Goal: Information Seeking & Learning: Learn about a topic

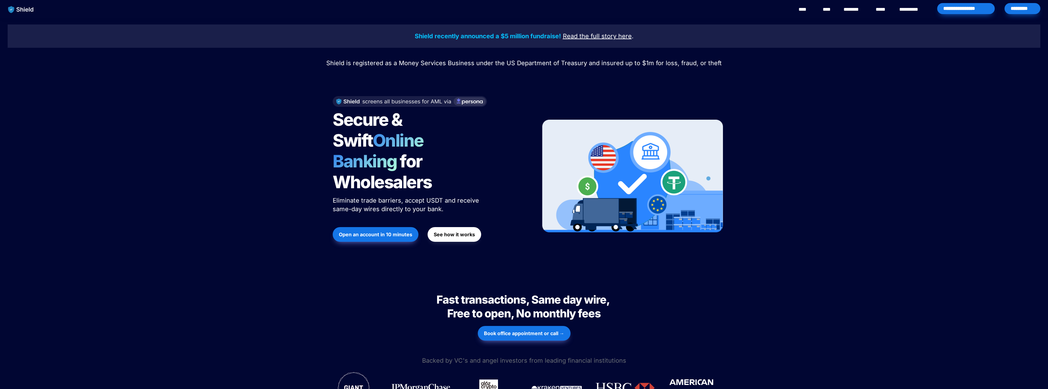
click at [918, 6] on link "**********" at bounding box center [913, 9] width 28 height 7
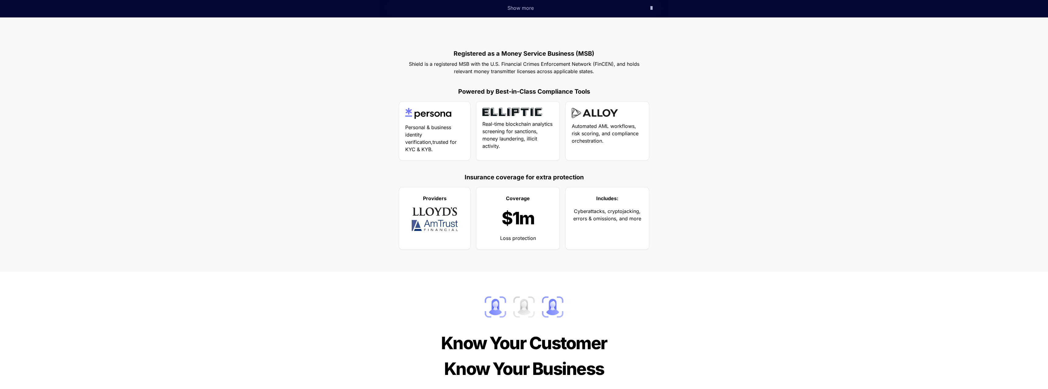
scroll to position [306, 0]
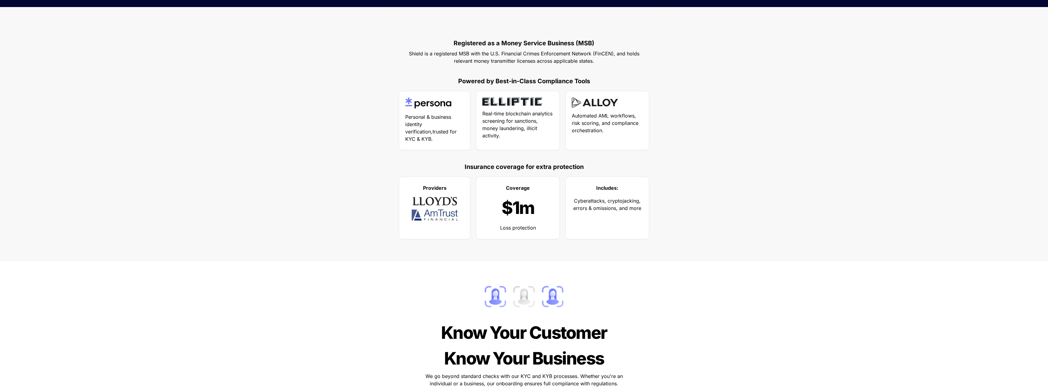
click at [594, 103] on img at bounding box center [595, 102] width 46 height 10
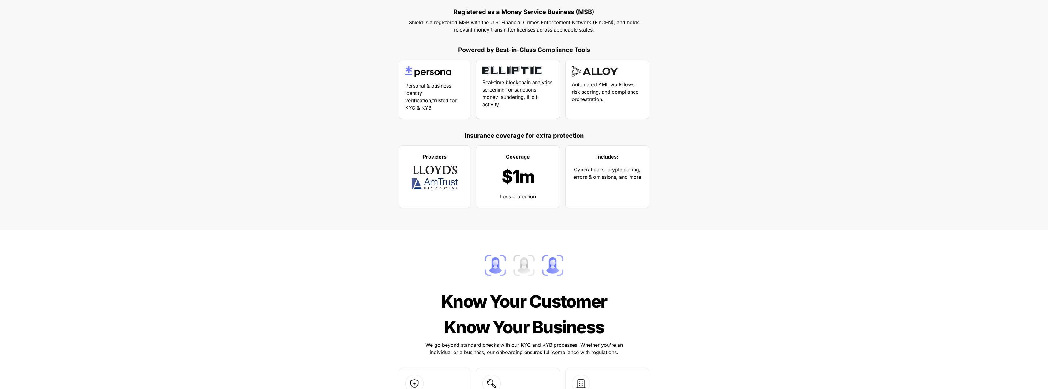
scroll to position [337, 0]
drag, startPoint x: 465, startPoint y: 135, endPoint x: 585, endPoint y: 133, distance: 120.6
click at [585, 133] on p "Insurance coverage for extra protection" at bounding box center [524, 136] width 245 height 11
copy strong "Insurance coverage for extra protection"
drag, startPoint x: 437, startPoint y: 177, endPoint x: 424, endPoint y: 173, distance: 13.5
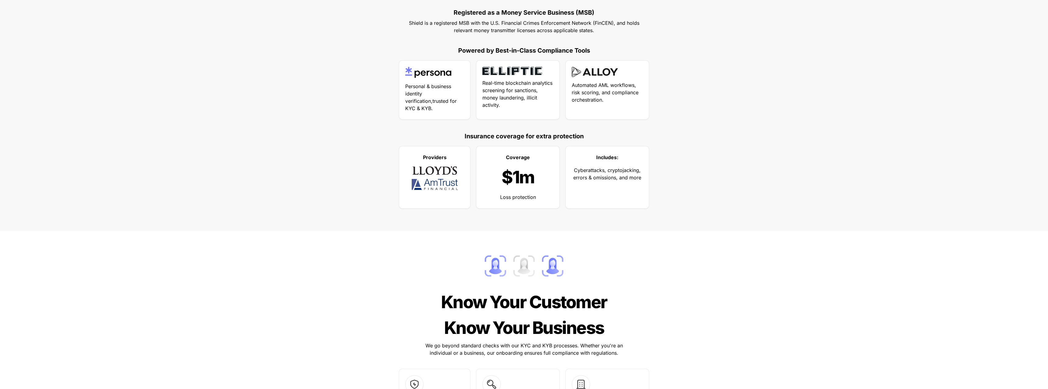
click at [424, 173] on img at bounding box center [435, 170] width 46 height 10
drag, startPoint x: 425, startPoint y: 173, endPoint x: 407, endPoint y: 183, distance: 20.3
click at [407, 183] on div at bounding box center [434, 184] width 59 height 11
drag, startPoint x: 575, startPoint y: 169, endPoint x: 651, endPoint y: 183, distance: 77.1
click at [651, 183] on div "P roviders Coverage $1m Loss protection Includes: Cyberattacks, cryptojacking, …" at bounding box center [523, 178] width 275 height 66
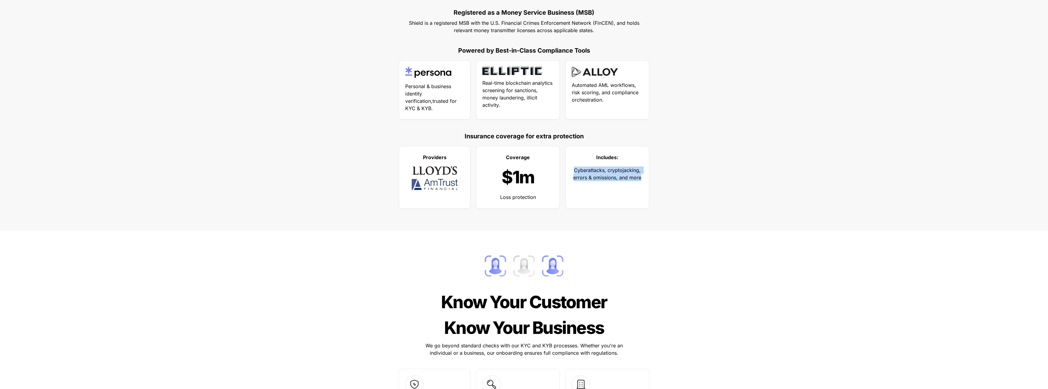
copy span "Cyberattacks, cryptojacking, errors & omissions, and more"
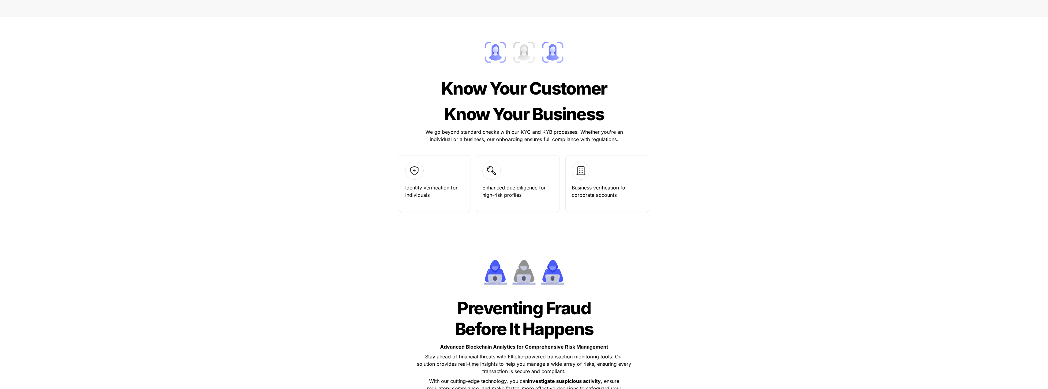
scroll to position [551, 0]
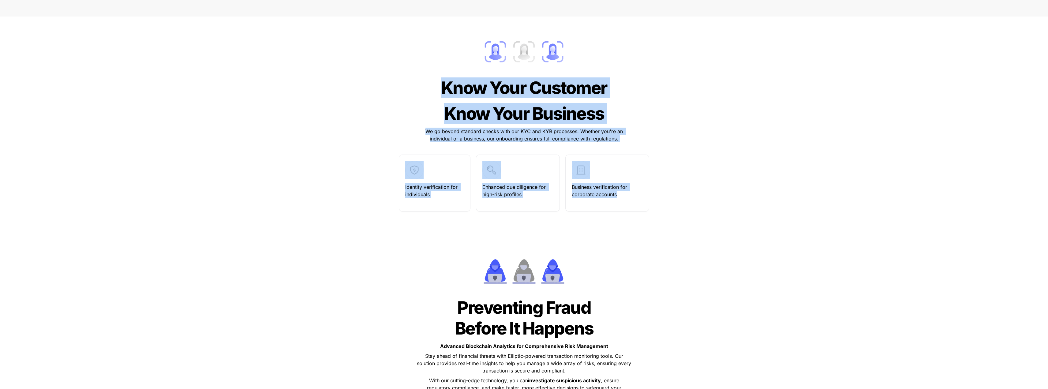
drag, startPoint x: 443, startPoint y: 86, endPoint x: 655, endPoint y: 196, distance: 238.7
click at [655, 196] on div "Know Your Customer Know Your Customer Know Your Business Know Your Business We …" at bounding box center [524, 121] width 337 height 196
copy div "Know Your Customer Know Your Customer Know Your Business Know Your Business We …"
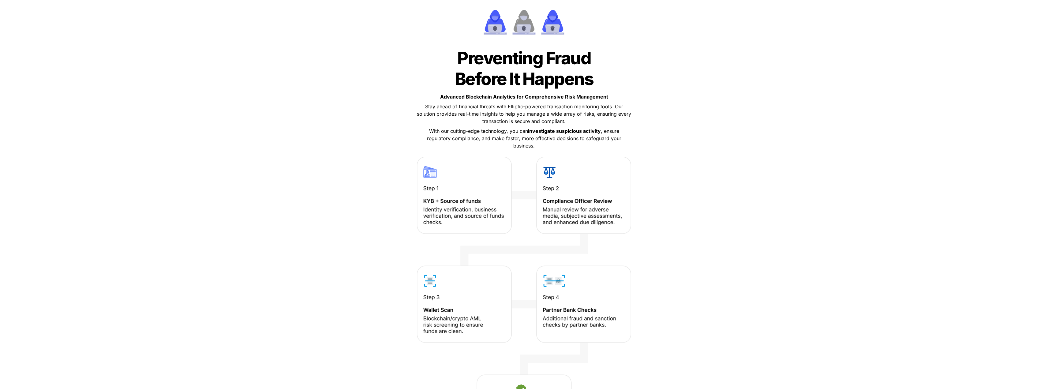
scroll to position [792, 0]
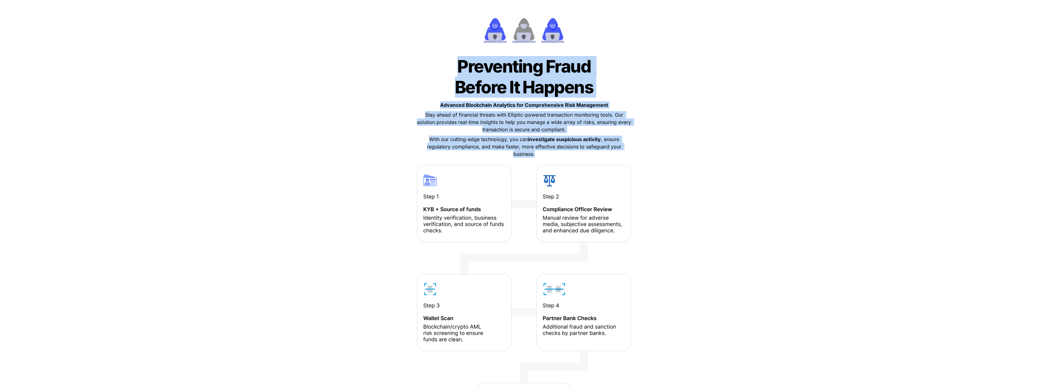
drag, startPoint x: 458, startPoint y: 65, endPoint x: 668, endPoint y: 151, distance: 227.1
click at [668, 151] on div "Preventing Fraud Before It Happens Preventing Fraud Before It Happens Advanced …" at bounding box center [524, 88] width 1033 height 154
copy div "Preventing Fraud Before It Happens Preventing Fraud Before It Happens Advanced …"
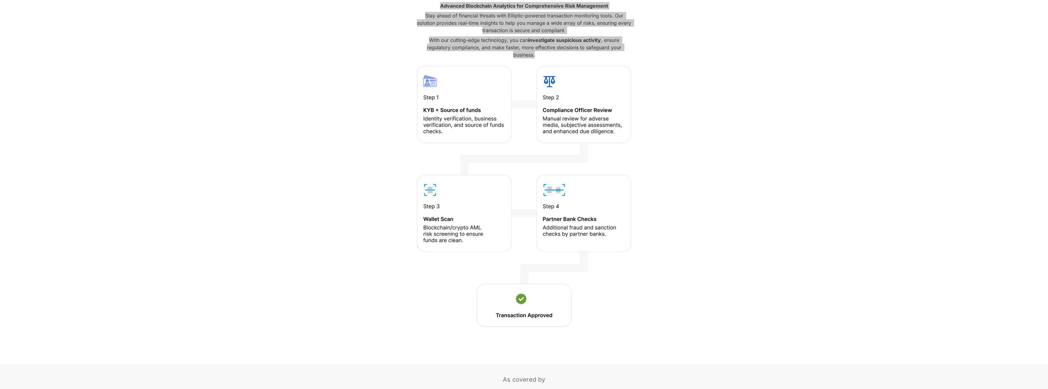
scroll to position [884, 0]
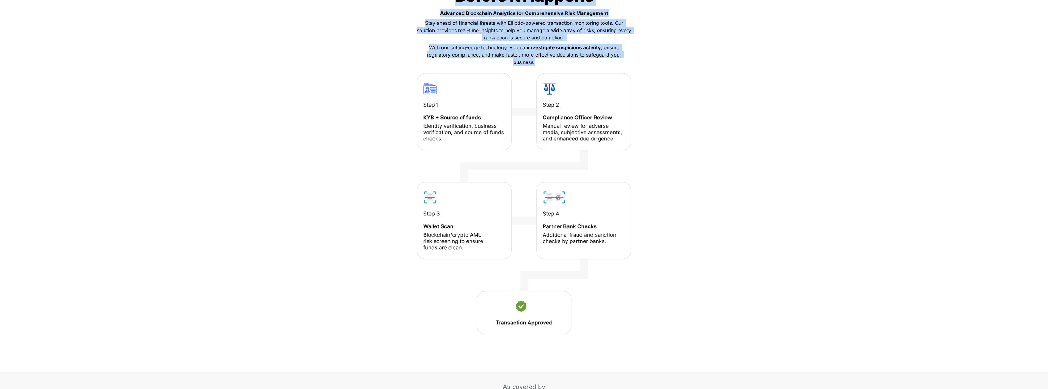
click at [445, 106] on img at bounding box center [524, 203] width 214 height 261
click at [427, 106] on img at bounding box center [524, 203] width 214 height 261
click at [449, 122] on img at bounding box center [524, 203] width 214 height 261
click at [466, 130] on img at bounding box center [524, 203] width 214 height 261
click at [481, 121] on img at bounding box center [524, 203] width 214 height 261
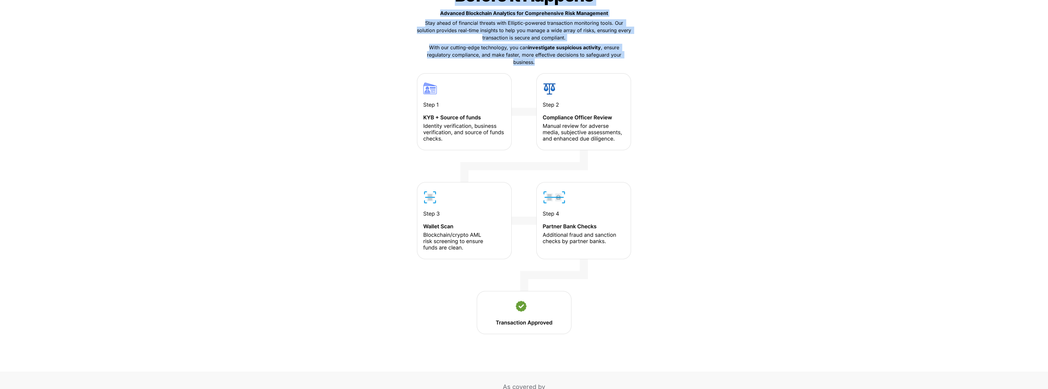
click at [454, 129] on img at bounding box center [524, 203] width 214 height 261
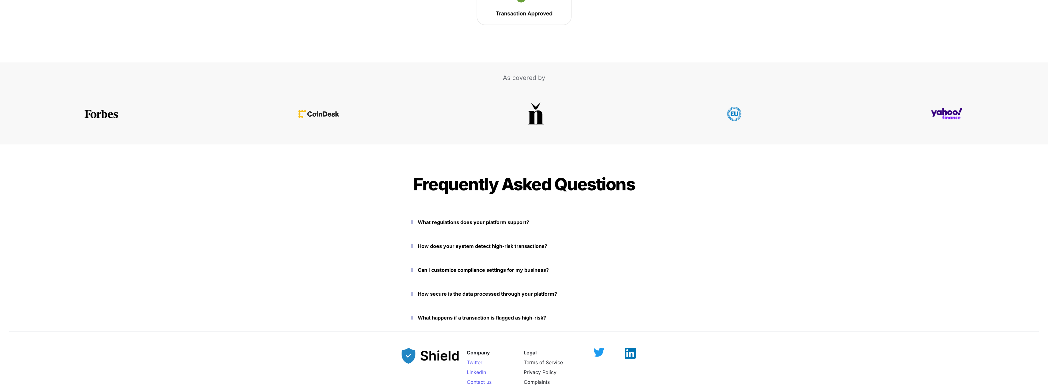
scroll to position [1221, 0]
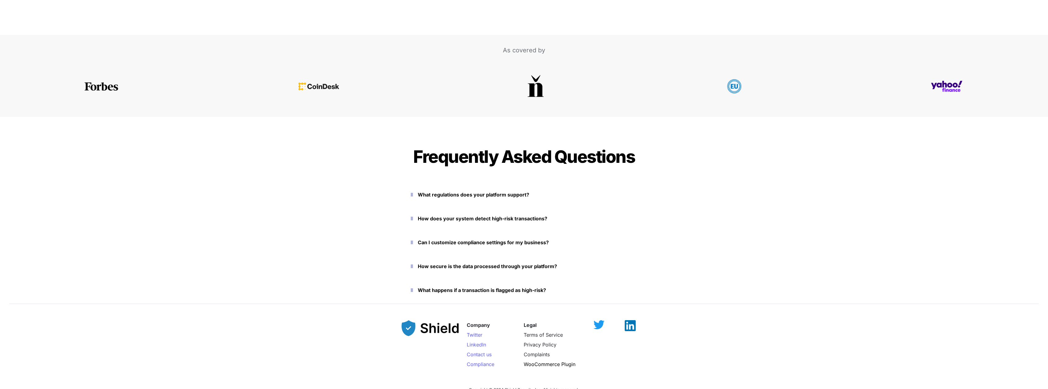
click at [413, 195] on icon "button" at bounding box center [412, 194] width 2 height 7
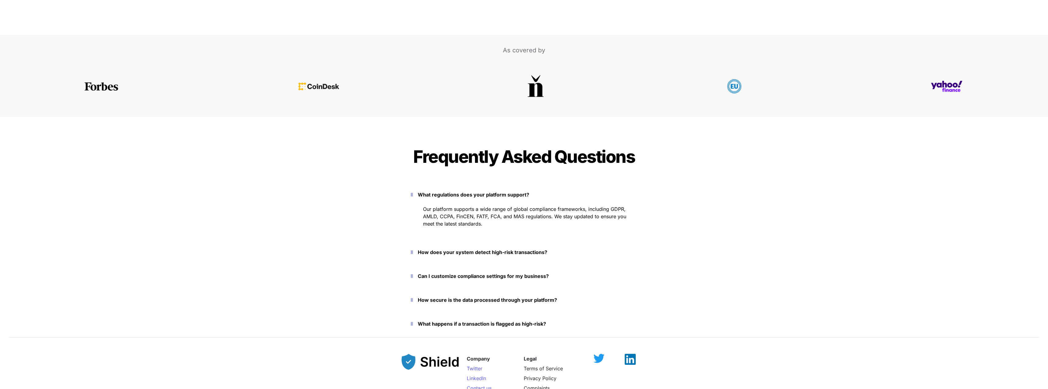
click at [412, 252] on icon "button" at bounding box center [412, 252] width 2 height 7
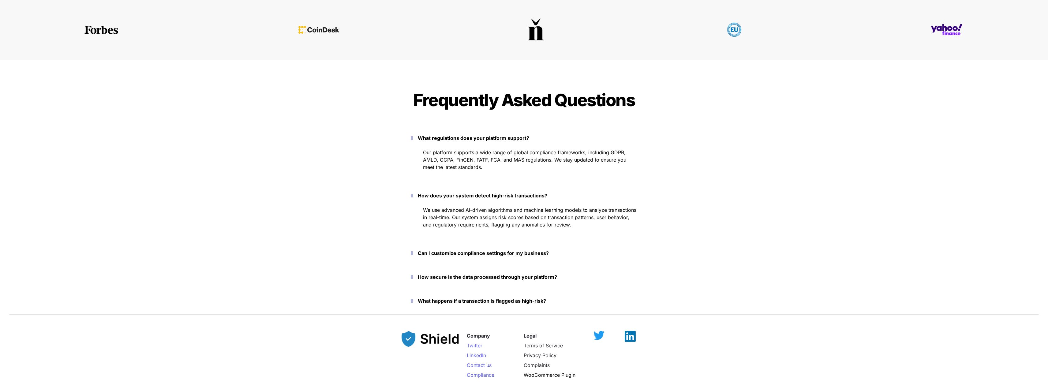
scroll to position [1282, 0]
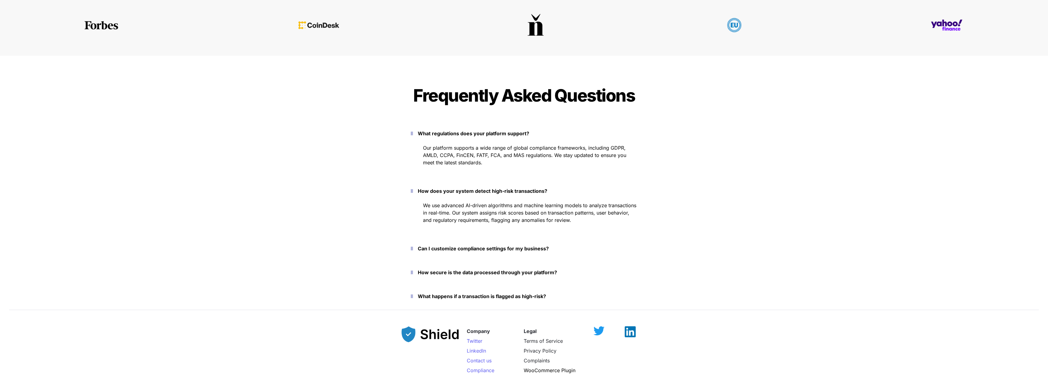
click at [413, 247] on icon "button" at bounding box center [412, 248] width 2 height 7
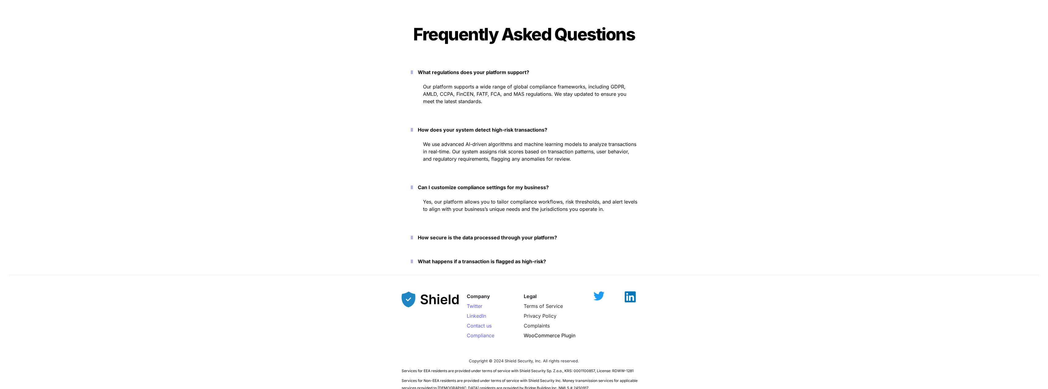
scroll to position [1374, 0]
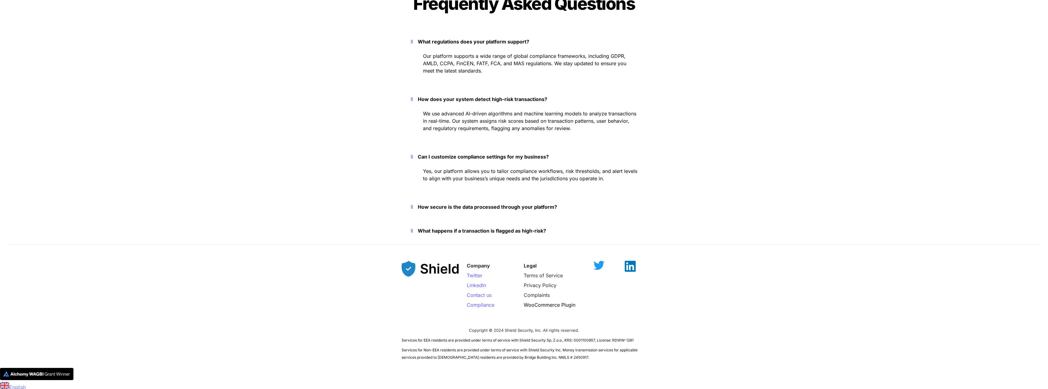
click at [413, 207] on icon "button" at bounding box center [412, 206] width 2 height 7
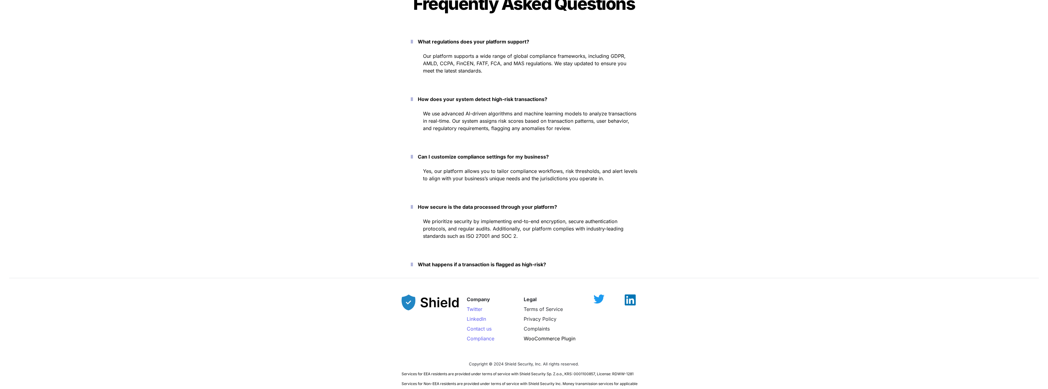
click at [413, 264] on icon "button" at bounding box center [412, 264] width 2 height 7
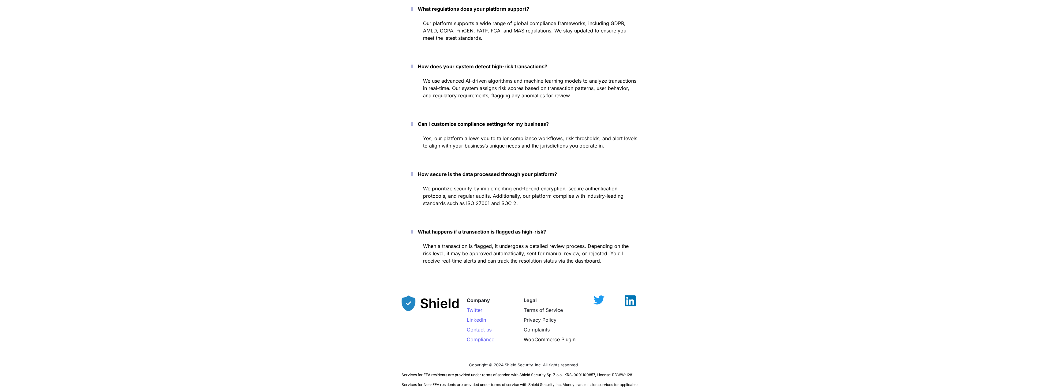
scroll to position [1229, 0]
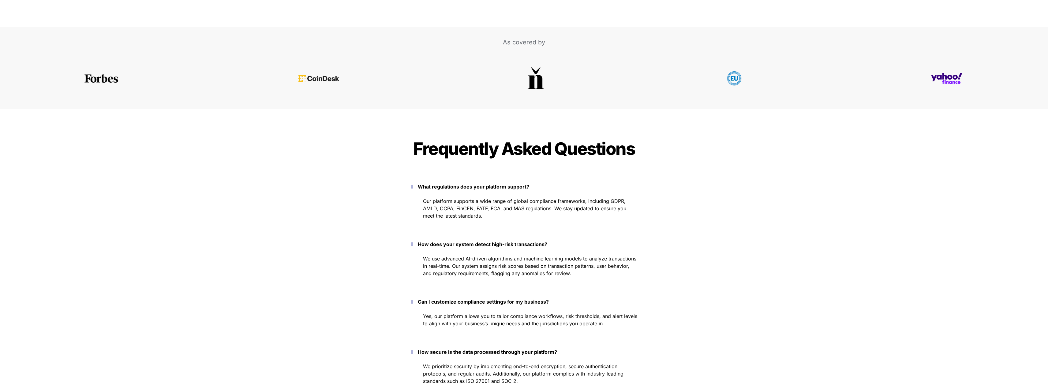
drag, startPoint x: 423, startPoint y: 186, endPoint x: 470, endPoint y: 196, distance: 48.1
click at [470, 196] on button "What regulations does your platform support?" at bounding box center [524, 186] width 245 height 19
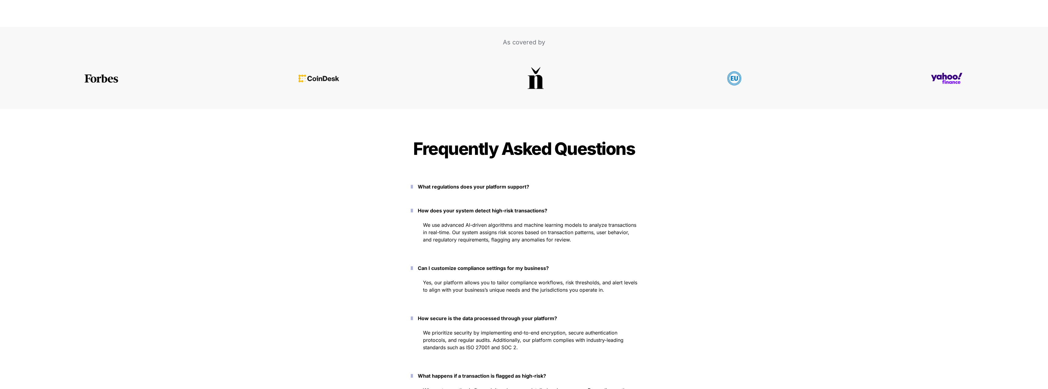
drag, startPoint x: 422, startPoint y: 188, endPoint x: 458, endPoint y: 188, distance: 36.1
click at [458, 188] on button "What regulations does your platform support?" at bounding box center [524, 186] width 245 height 19
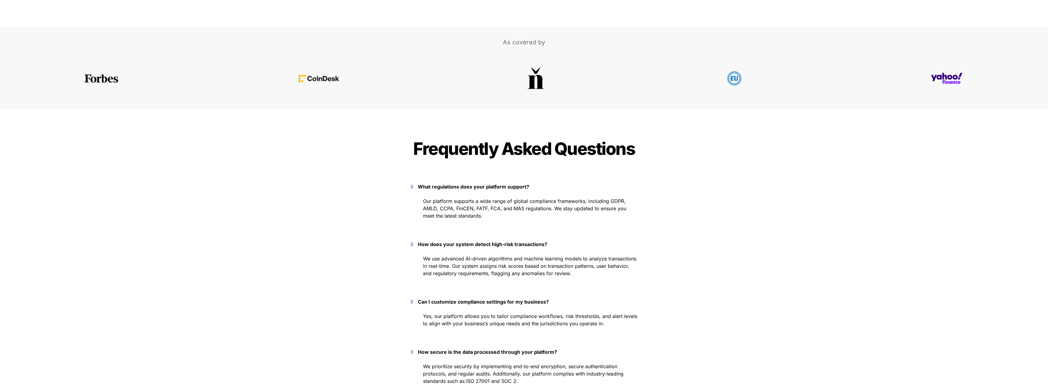
drag, startPoint x: 423, startPoint y: 185, endPoint x: 417, endPoint y: 204, distance: 18.8
click at [487, 186] on button "What regulations does your platform support?" at bounding box center [524, 186] width 245 height 19
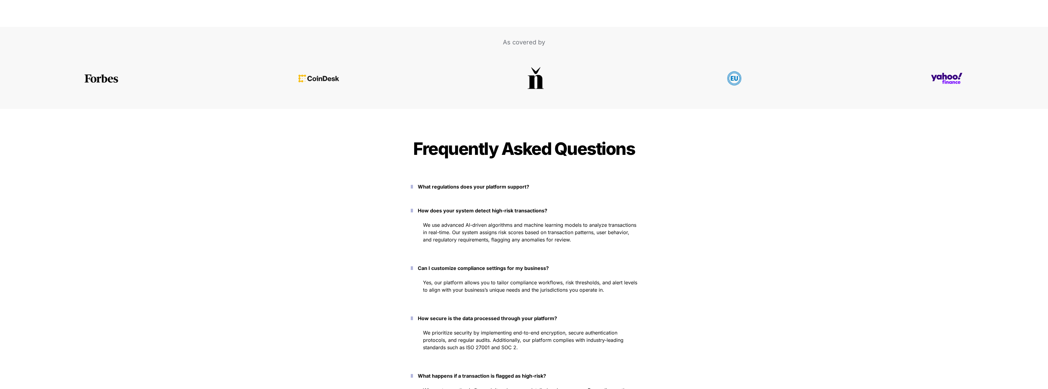
click at [413, 189] on icon "button" at bounding box center [412, 186] width 2 height 7
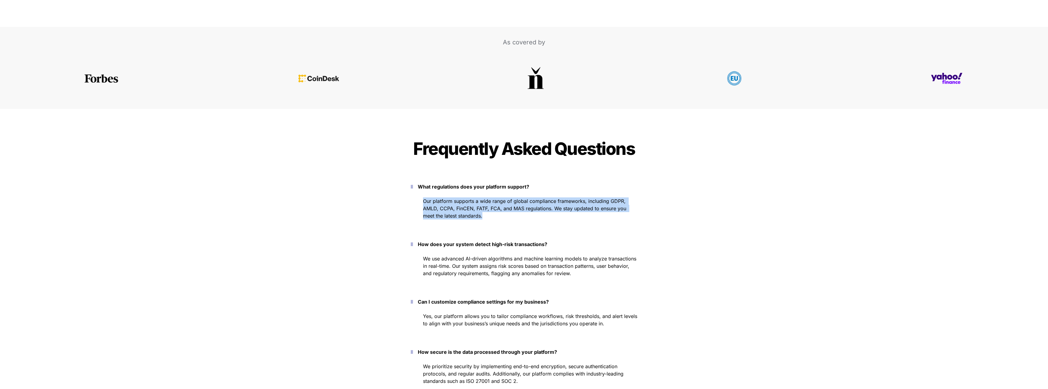
drag, startPoint x: 424, startPoint y: 200, endPoint x: 564, endPoint y: 217, distance: 141.3
click at [564, 217] on p "Our platform supports a wide range of global compliance frameworks, including G…" at bounding box center [530, 208] width 214 height 24
click at [389, 188] on div "Frequently Asked Questions Frequently Asked Questions What regulations does you…" at bounding box center [523, 290] width 275 height 323
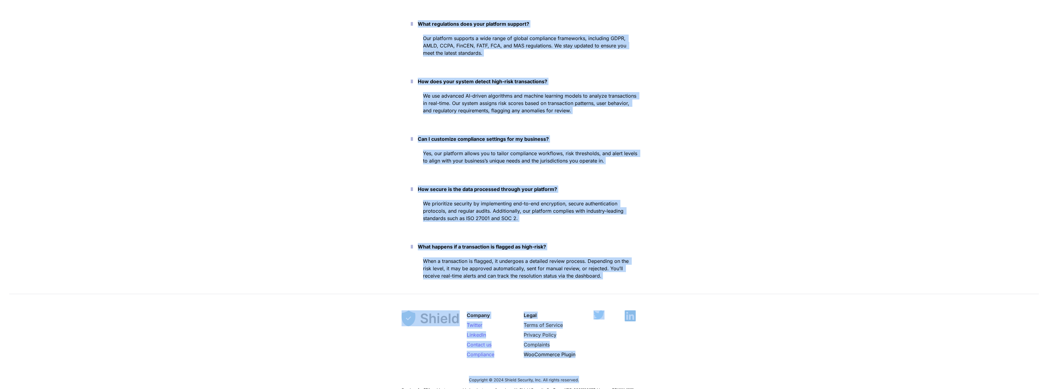
scroll to position [1396, 0]
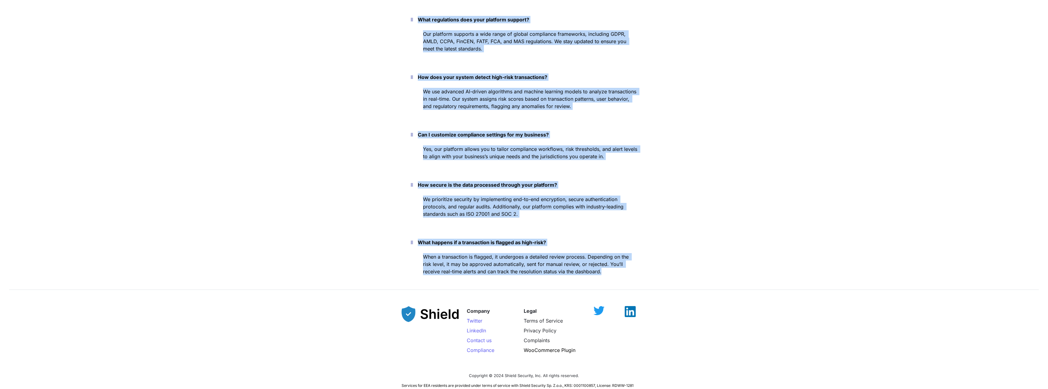
drag, startPoint x: 416, startPoint y: 147, endPoint x: 623, endPoint y: 271, distance: 241.4
click at [623, 271] on div "Frequently Asked Questions Frequently Asked Questions What regulations does you…" at bounding box center [524, 126] width 245 height 317
copy div "Frequently Asked Questions Frequently Asked Questions What regulations does you…"
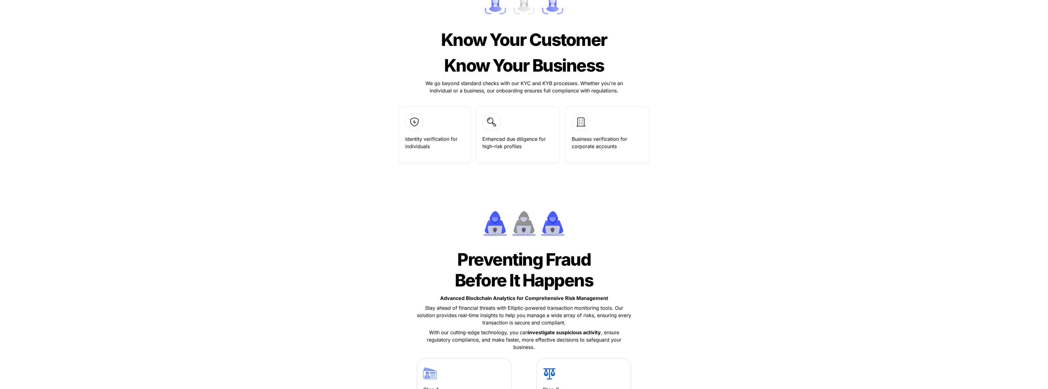
scroll to position [600, 0]
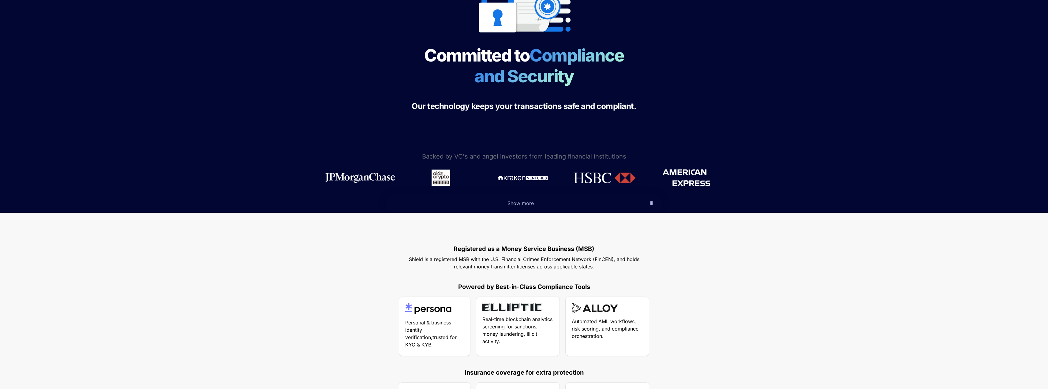
scroll to position [0, 0]
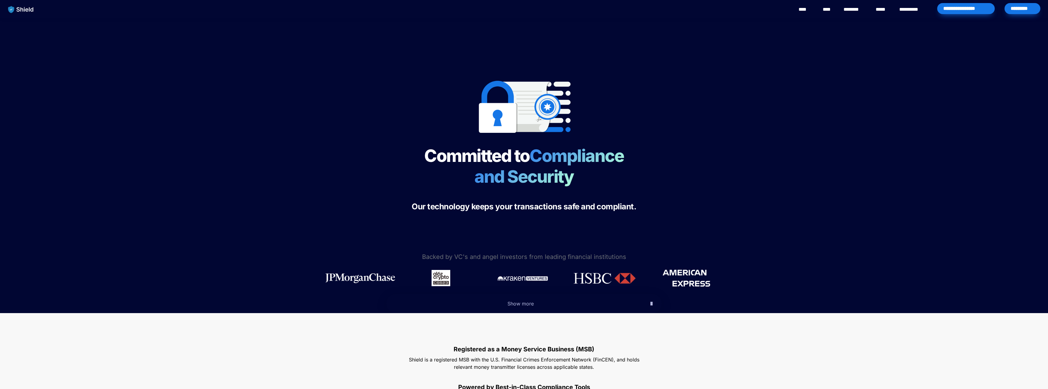
click at [882, 8] on link "****" at bounding box center [882, 9] width 13 height 7
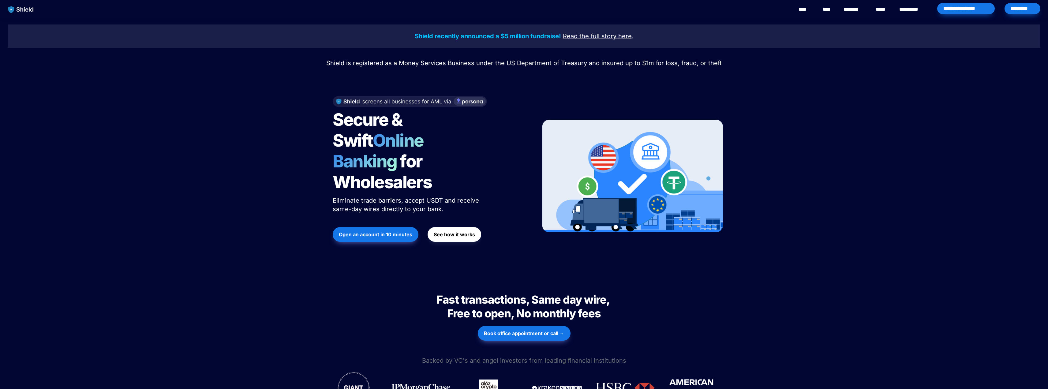
click at [859, 10] on link "********" at bounding box center [855, 9] width 22 height 7
